Goal: Complete application form

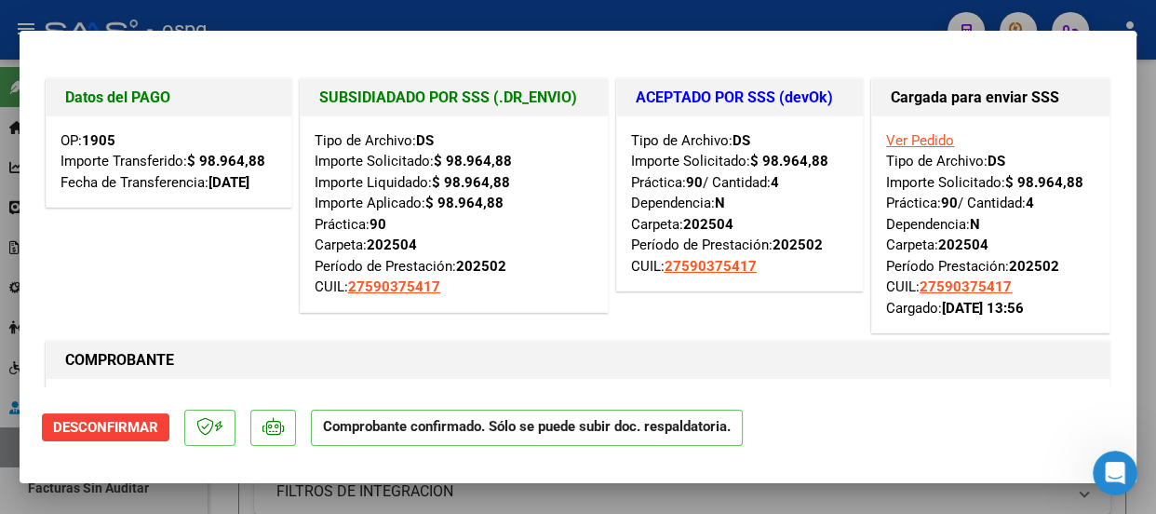
click at [446, 10] on div at bounding box center [578, 257] width 1156 height 514
type input "$ 0,00"
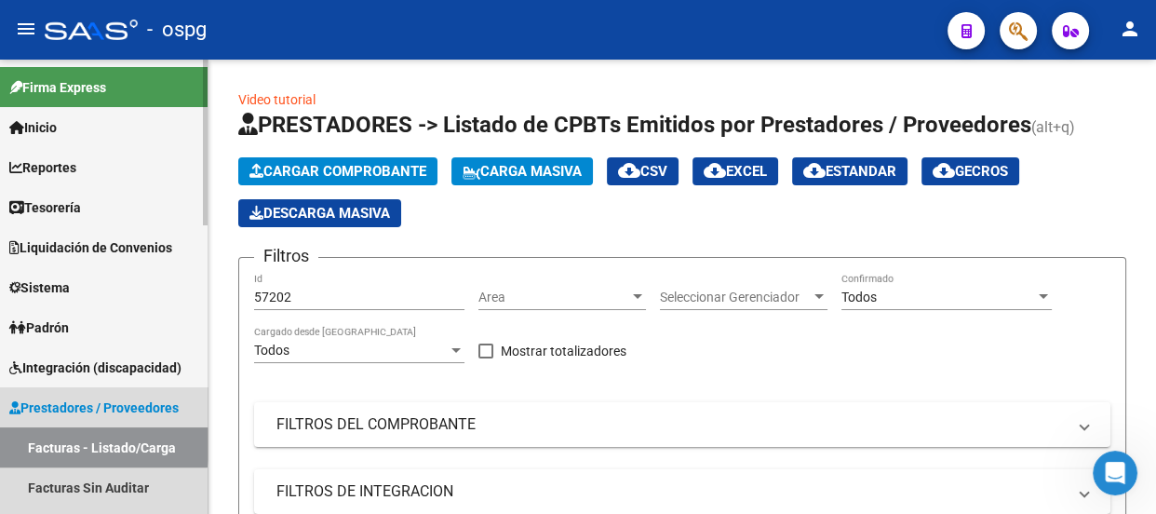
click at [71, 444] on link "Facturas - Listado/Carga" at bounding box center [104, 447] width 208 height 40
